Goal: Task Accomplishment & Management: Complete application form

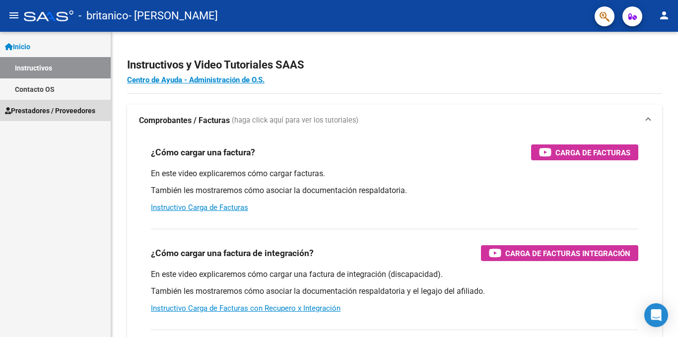
click at [49, 110] on span "Prestadores / Proveedores" at bounding box center [50, 110] width 90 height 11
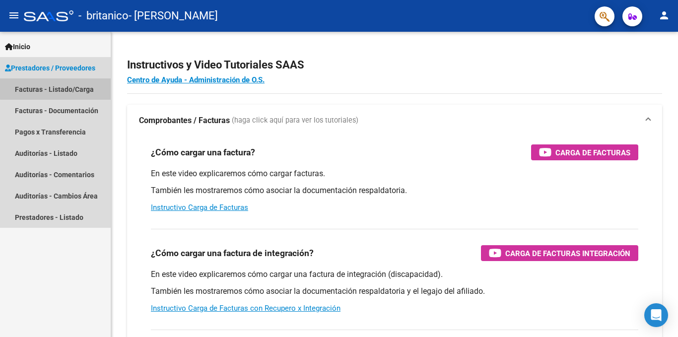
click at [71, 85] on link "Facturas - Listado/Carga" at bounding box center [55, 88] width 111 height 21
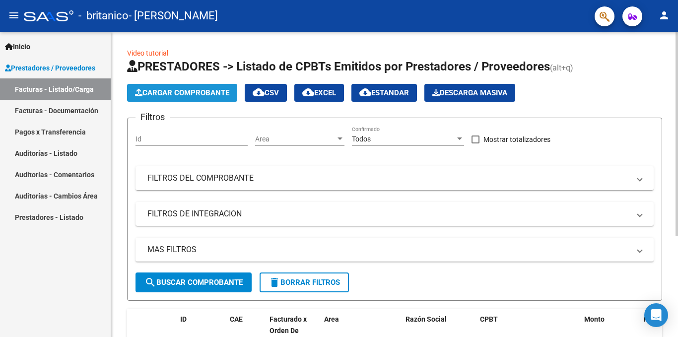
click at [209, 91] on span "Cargar Comprobante" at bounding box center [182, 92] width 94 height 9
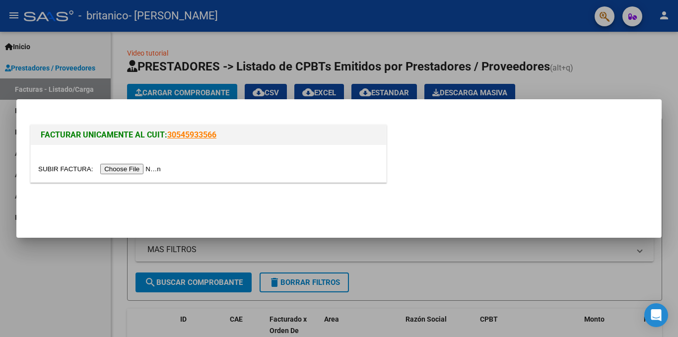
click at [135, 169] on input "file" at bounding box center [101, 169] width 126 height 10
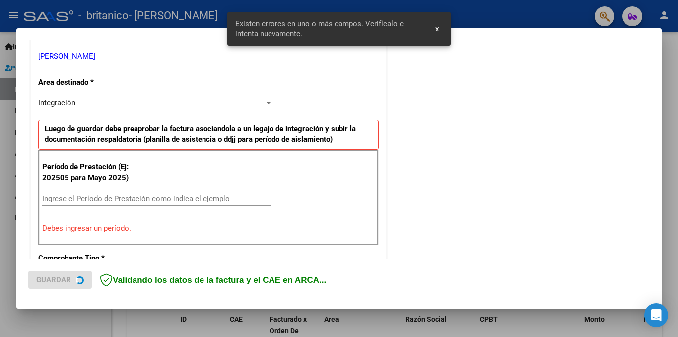
scroll to position [217, 0]
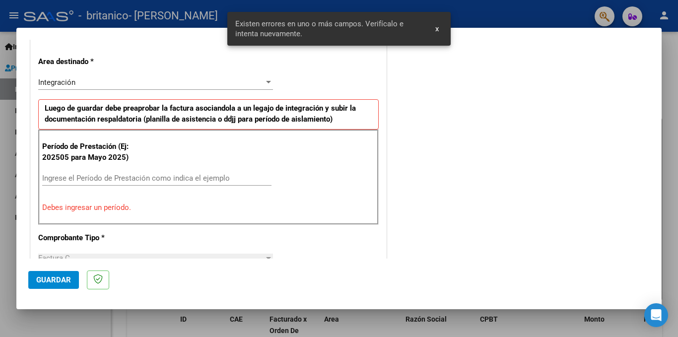
click at [91, 173] on div "Ingrese el Período de Prestación como indica el ejemplo" at bounding box center [156, 178] width 229 height 15
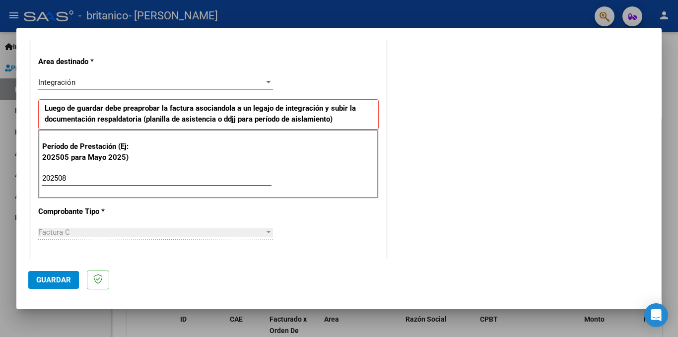
type input "202508"
click at [53, 280] on span "Guardar" at bounding box center [53, 280] width 35 height 9
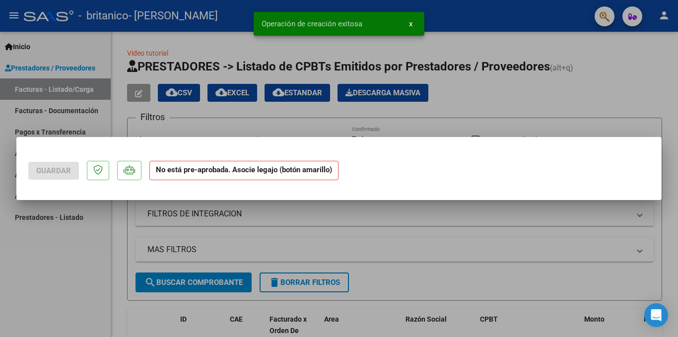
scroll to position [0, 0]
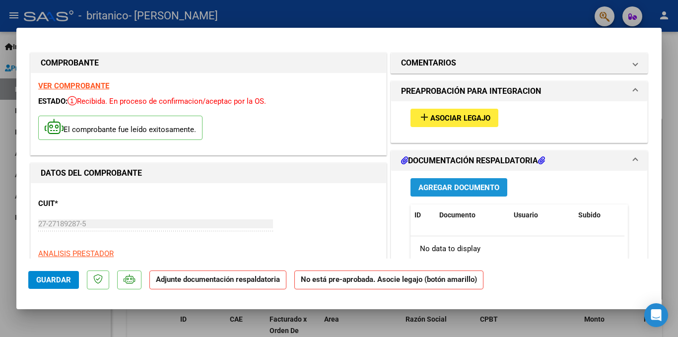
click at [451, 186] on span "Agregar Documento" at bounding box center [459, 187] width 81 height 9
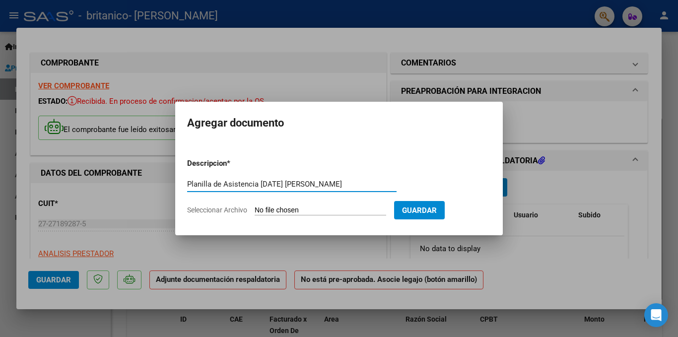
type input "Planilla de Asistencia [DATE] [PERSON_NAME]"
click at [277, 211] on input "Seleccionar Archivo" at bounding box center [321, 210] width 132 height 9
type input "C:\fakepath\foto planilla asistencia [DATE] [PERSON_NAME] PDF.pdf"
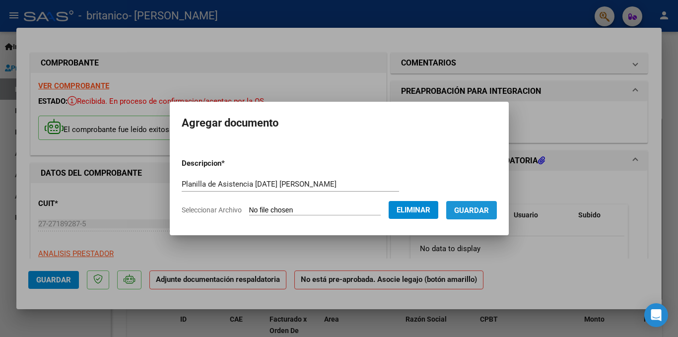
click at [478, 212] on span "Guardar" at bounding box center [471, 210] width 35 height 9
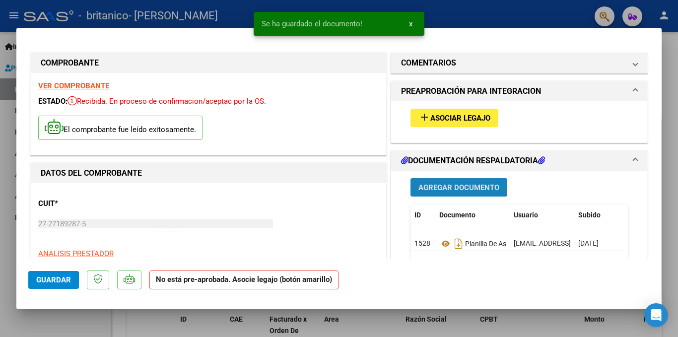
click at [463, 187] on span "Agregar Documento" at bounding box center [459, 187] width 81 height 9
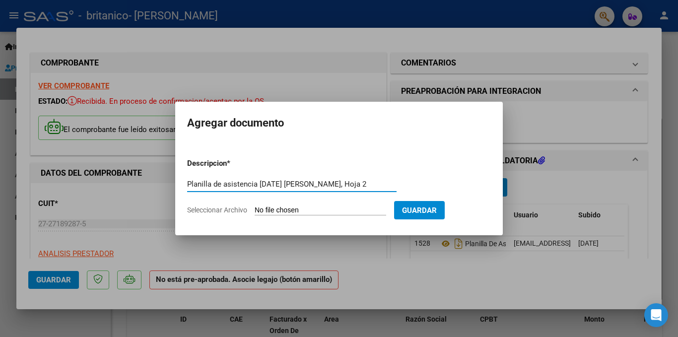
scroll to position [0, 3]
type input "Planilla de asistencia [DATE] [PERSON_NAME], Hoja 2"
click at [263, 208] on input "Seleccionar Archivo" at bounding box center [321, 210] width 132 height 9
type input "C:\fakepath\Hoja 2Planilla de asistencia [DATE]. [PERSON_NAME].+.pdf"
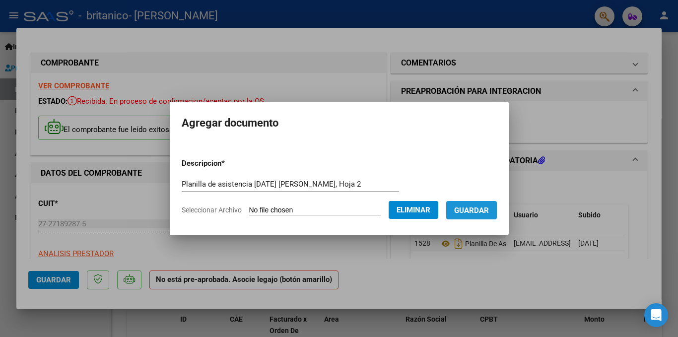
click at [479, 210] on span "Guardar" at bounding box center [471, 210] width 35 height 9
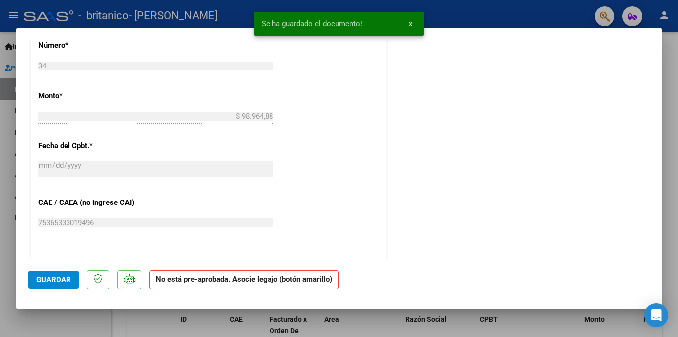
scroll to position [469, 0]
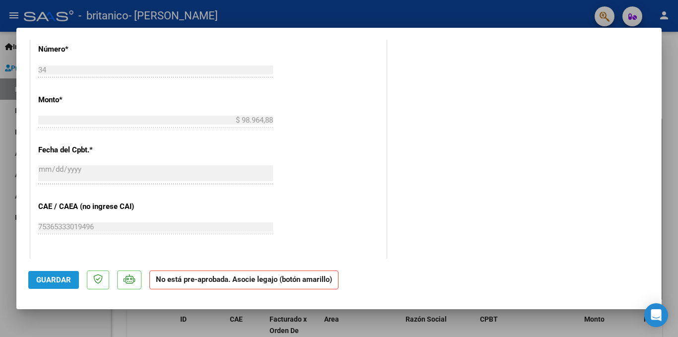
click at [62, 282] on span "Guardar" at bounding box center [53, 280] width 35 height 9
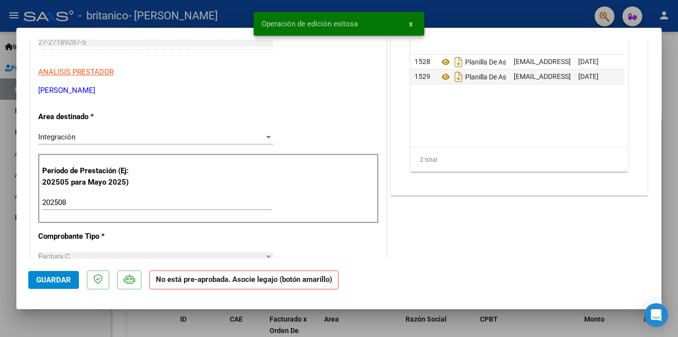
scroll to position [0, 0]
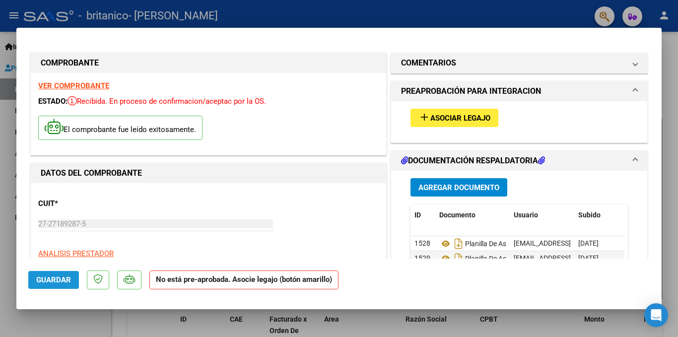
click at [49, 280] on span "Guardar" at bounding box center [53, 280] width 35 height 9
